Goal: Task Accomplishment & Management: Manage account settings

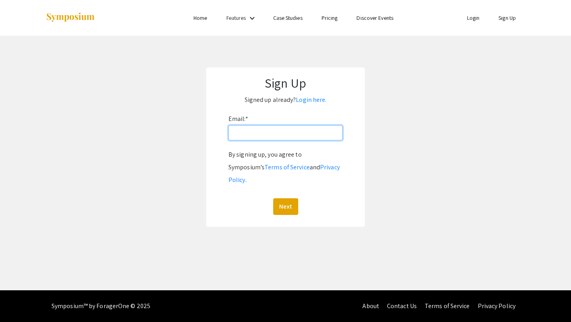
click at [295, 133] on input "Email: *" at bounding box center [285, 132] width 114 height 15
click at [314, 104] on p "Signed up already? Login here." at bounding box center [285, 100] width 143 height 13
click at [502, 18] on link "Sign Up" at bounding box center [506, 17] width 17 height 7
click at [309, 134] on input "Email: *" at bounding box center [285, 132] width 114 height 15
type input "[EMAIL_ADDRESS][DOMAIN_NAME]"
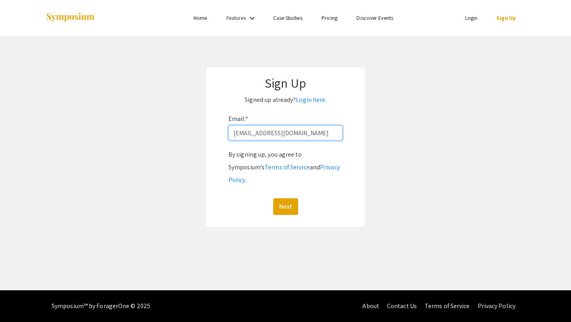
click at [273, 198] on button "Next" at bounding box center [285, 206] width 25 height 17
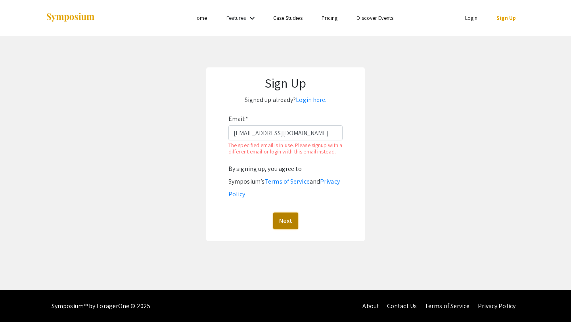
click at [284, 213] on button "Next" at bounding box center [285, 221] width 25 height 17
click at [471, 20] on link "Login" at bounding box center [471, 17] width 13 height 7
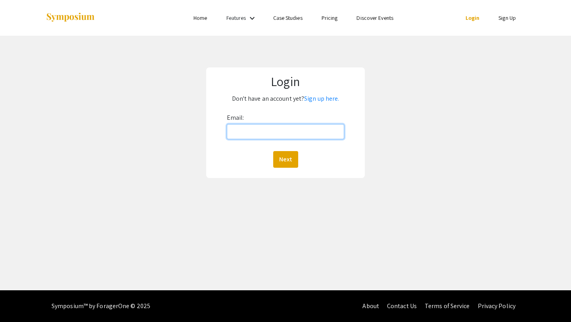
click at [247, 134] on input "Email:" at bounding box center [286, 131] width 118 height 15
type input "[EMAIL_ADDRESS][DOMAIN_NAME]"
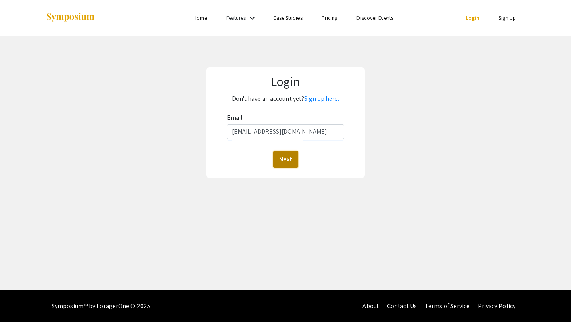
click at [289, 157] on button "Next" at bounding box center [285, 159] width 25 height 17
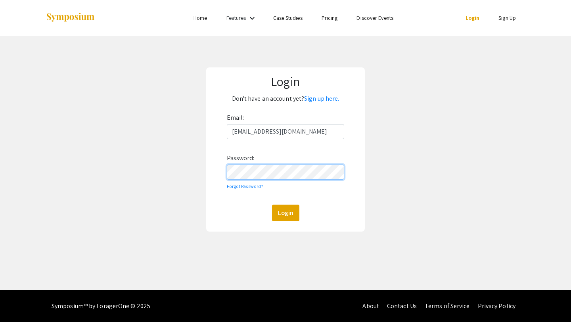
click at [272, 205] on button "Login" at bounding box center [285, 213] width 27 height 17
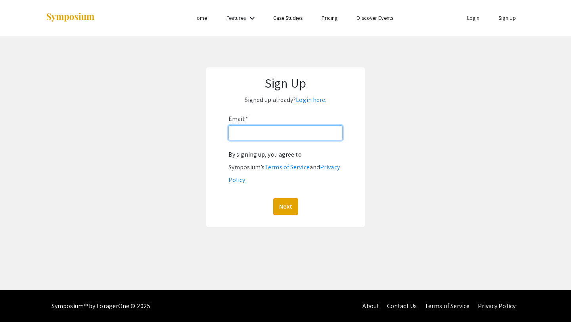
click at [296, 139] on input "Email: *" at bounding box center [285, 132] width 114 height 15
type input "[EMAIL_ADDRESS][DOMAIN_NAME]"
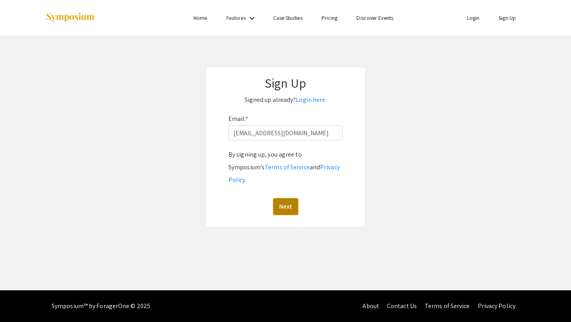
click at [288, 198] on button "Next" at bounding box center [285, 206] width 25 height 17
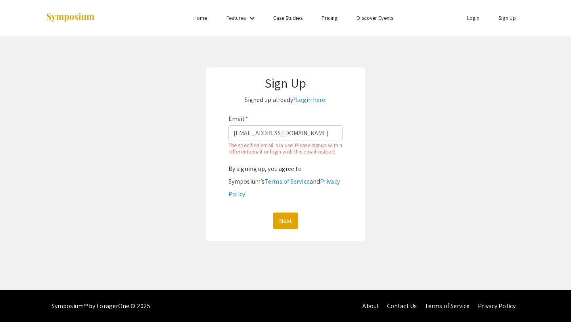
click at [483, 13] on li "Login" at bounding box center [474, 18] width 32 height 10
click at [474, 15] on link "Login" at bounding box center [473, 17] width 13 height 7
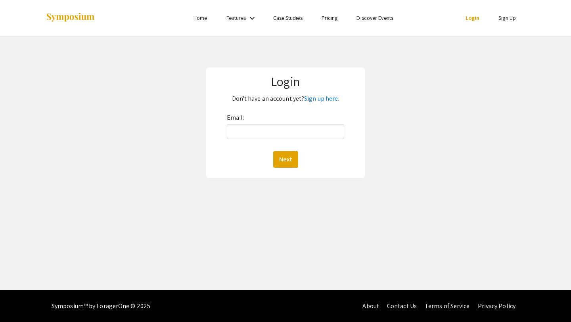
click at [288, 141] on div "Email: Next" at bounding box center [286, 139] width 118 height 56
click at [288, 134] on input "Email:" at bounding box center [286, 131] width 118 height 15
type input "[EMAIL_ADDRESS][DOMAIN_NAME]"
click at [287, 162] on button "Next" at bounding box center [285, 159] width 25 height 17
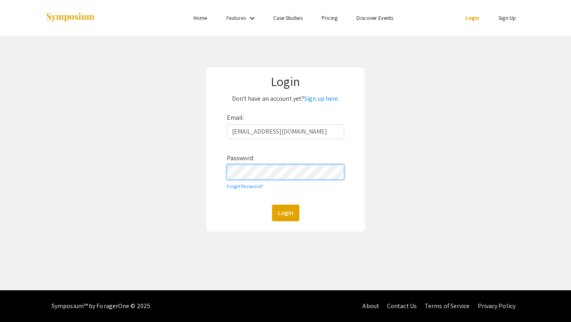
click at [272, 205] on button "Login" at bounding box center [285, 213] width 27 height 17
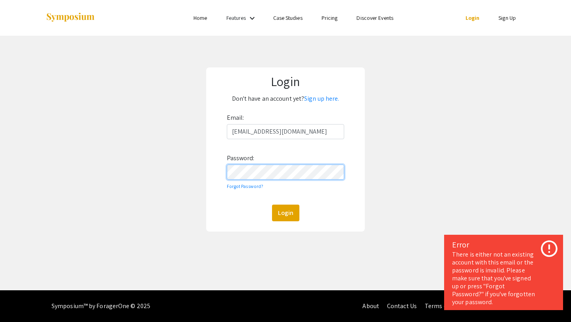
click at [272, 205] on button "Login" at bounding box center [285, 213] width 27 height 17
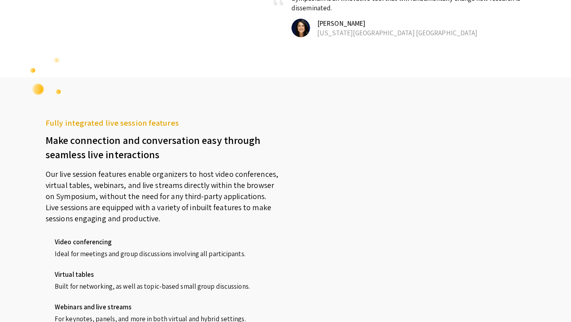
scroll to position [832, 0]
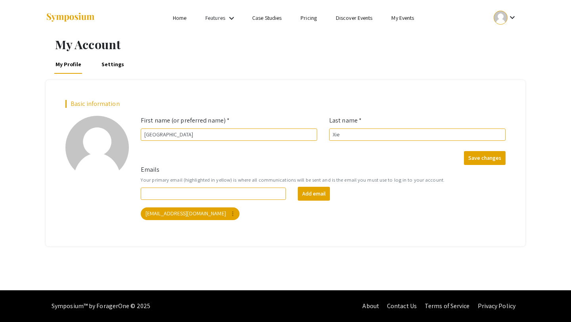
click at [220, 17] on link "Features" at bounding box center [215, 17] width 20 height 7
